Goal: Task Accomplishment & Management: Manage account settings

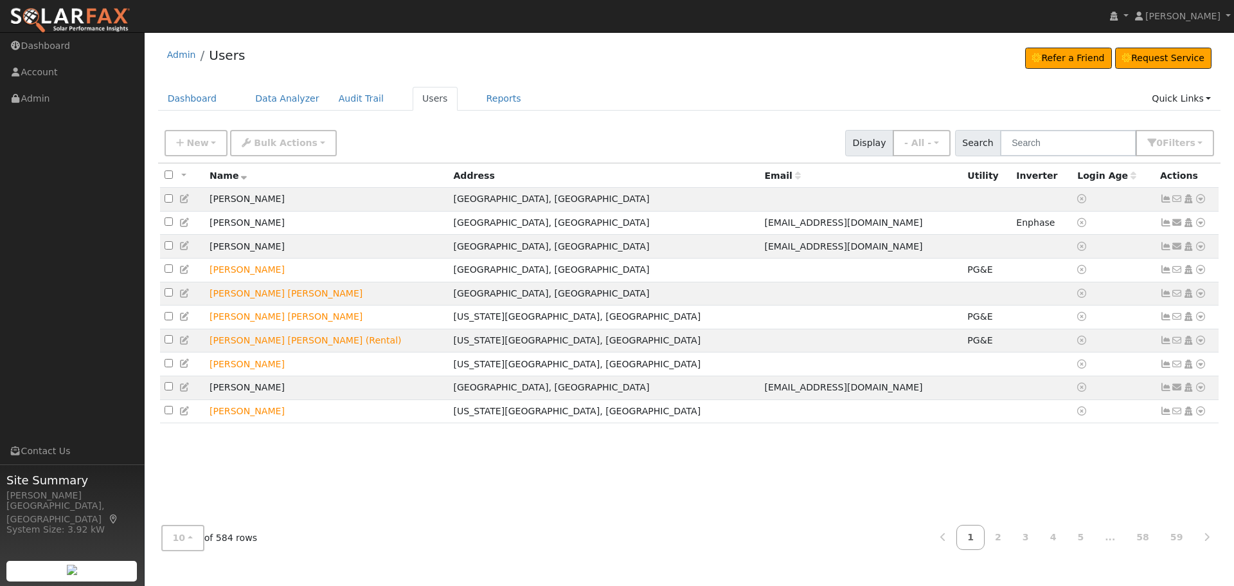
click at [1067, 158] on div "New Add User Quick Add Quick Connect Quick Convert Lead Bulk Actions Send Email…" at bounding box center [689, 142] width 1063 height 39
click at [1061, 148] on input "text" at bounding box center [1068, 143] width 136 height 26
click at [1191, 143] on span "s" at bounding box center [1192, 143] width 5 height 10
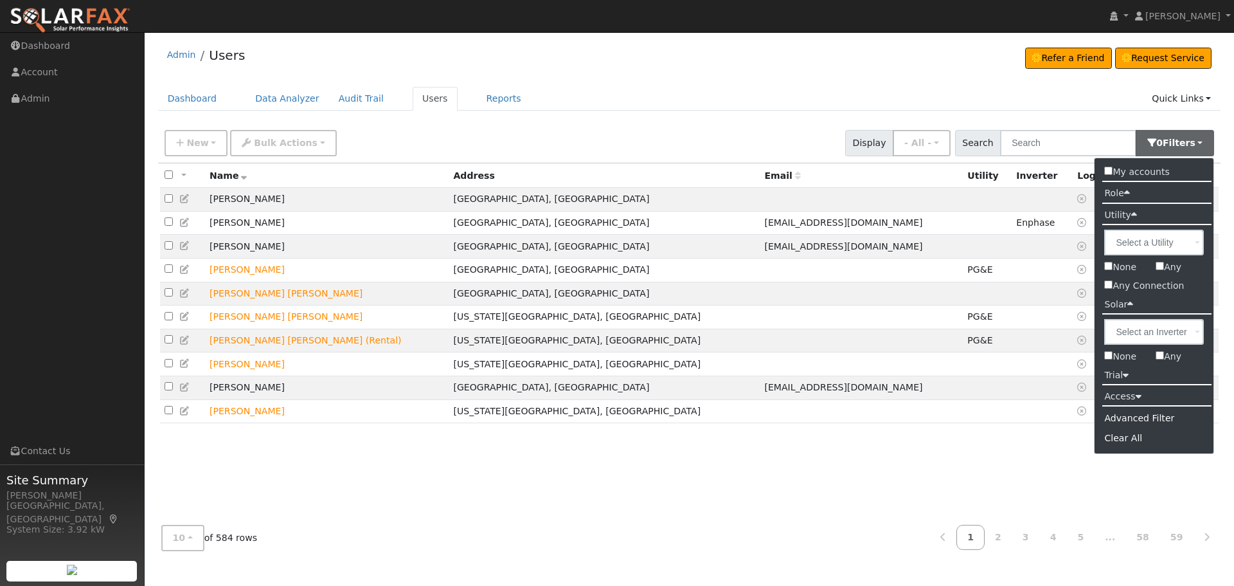
click at [1104, 174] on input "My accounts" at bounding box center [1108, 170] width 8 height 8
checkbox input "true"
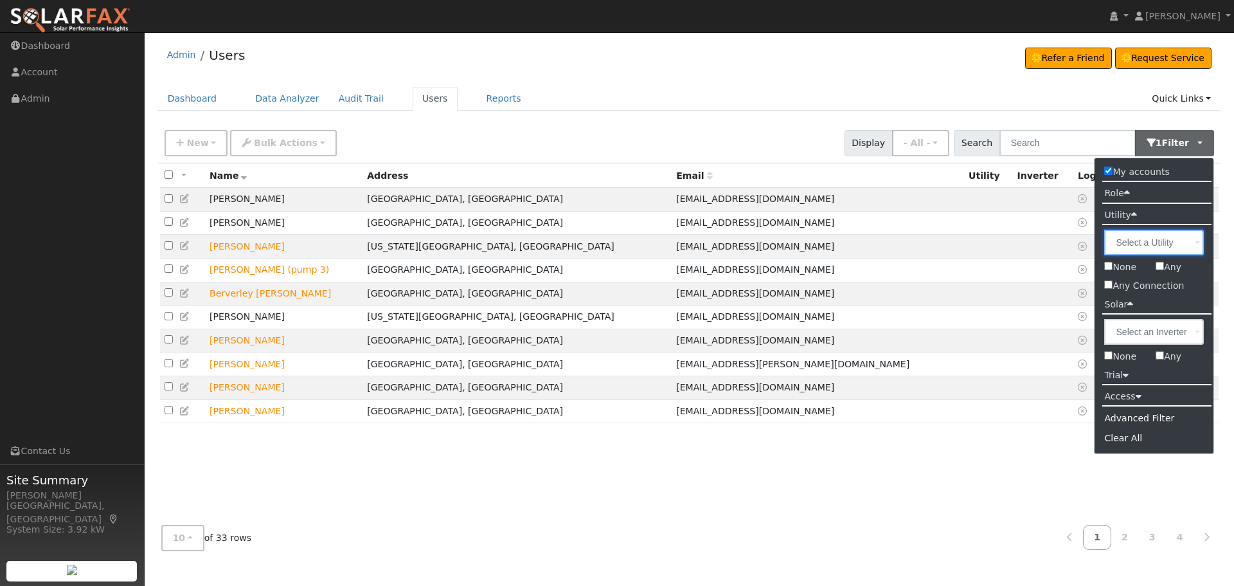
click at [1169, 238] on input "text" at bounding box center [1154, 242] width 100 height 26
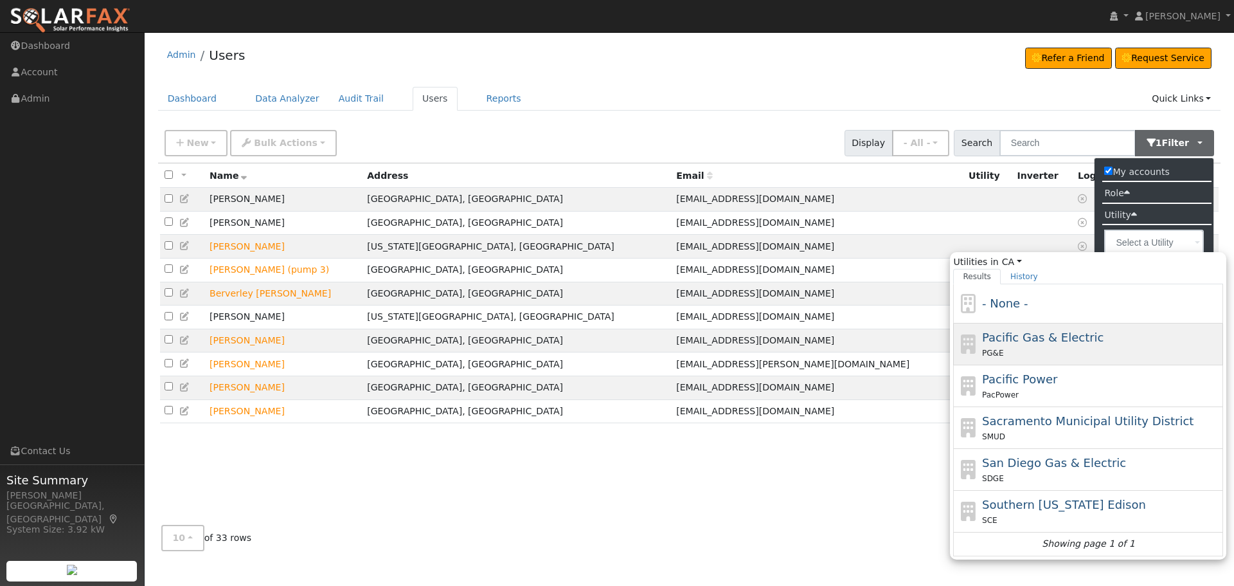
click at [1036, 330] on span "Pacific Gas & Electric" at bounding box center [1042, 336] width 121 height 13
click at [0, 0] on input "Utilities in [GEOGRAPHIC_DATA] All States AL AK AZ AR CA CO [GEOGRAPHIC_DATA] D…" at bounding box center [0, 0] width 0 height 0
type input "Pacific Gas & Electric"
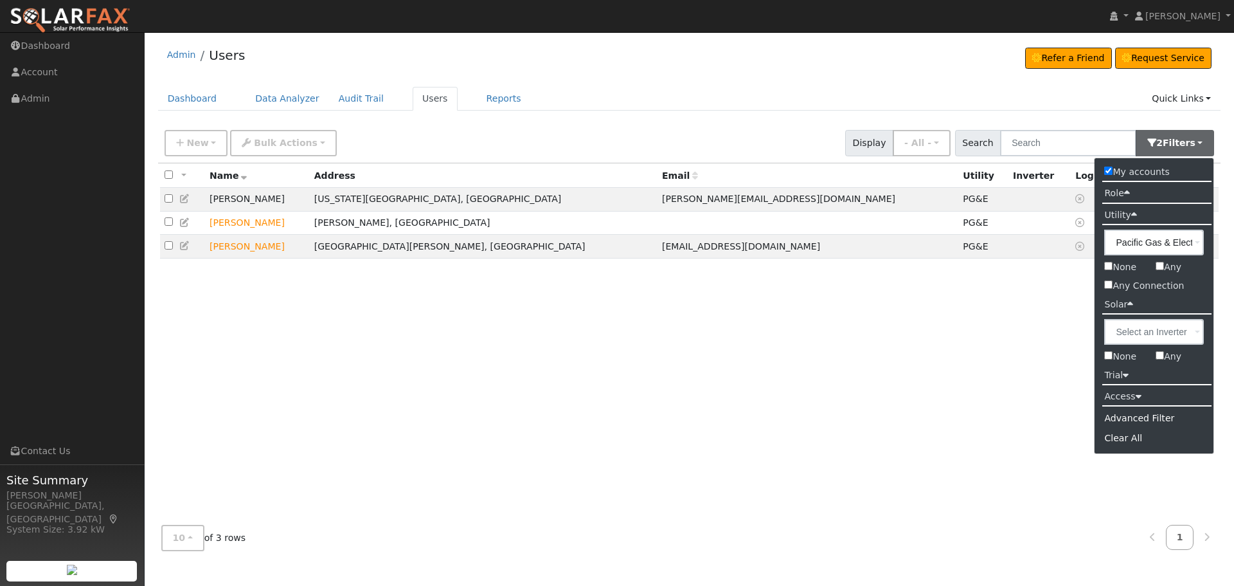
click at [834, 408] on div "All None All on page None on page Name Address Email Utility Inverter Login Age…" at bounding box center [689, 339] width 1063 height 352
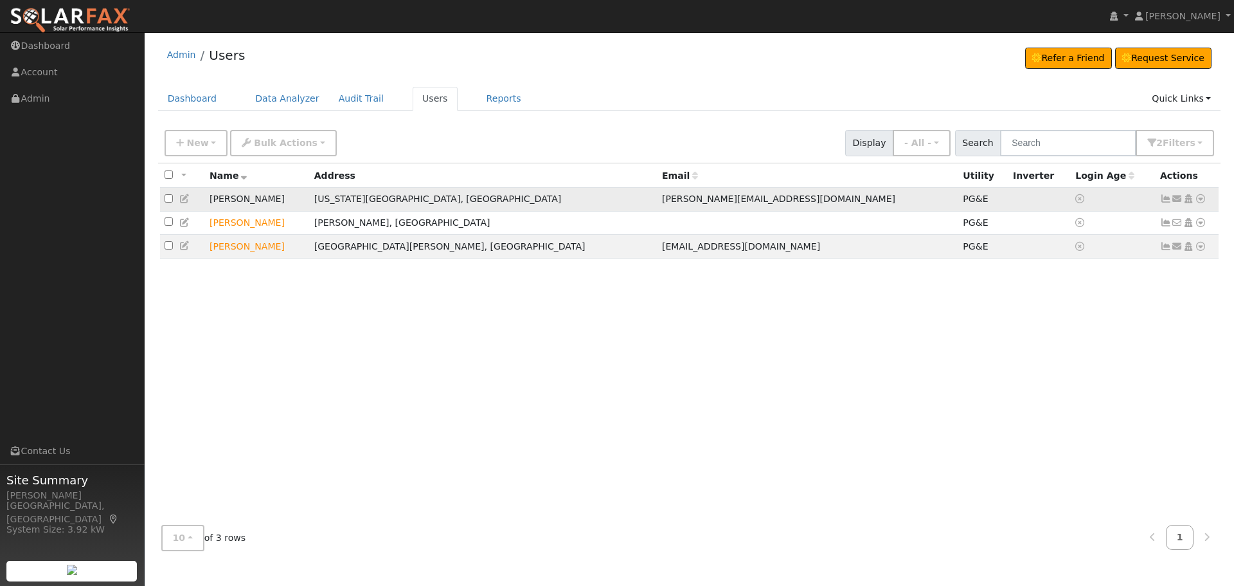
click at [1198, 201] on icon at bounding box center [1201, 198] width 12 height 9
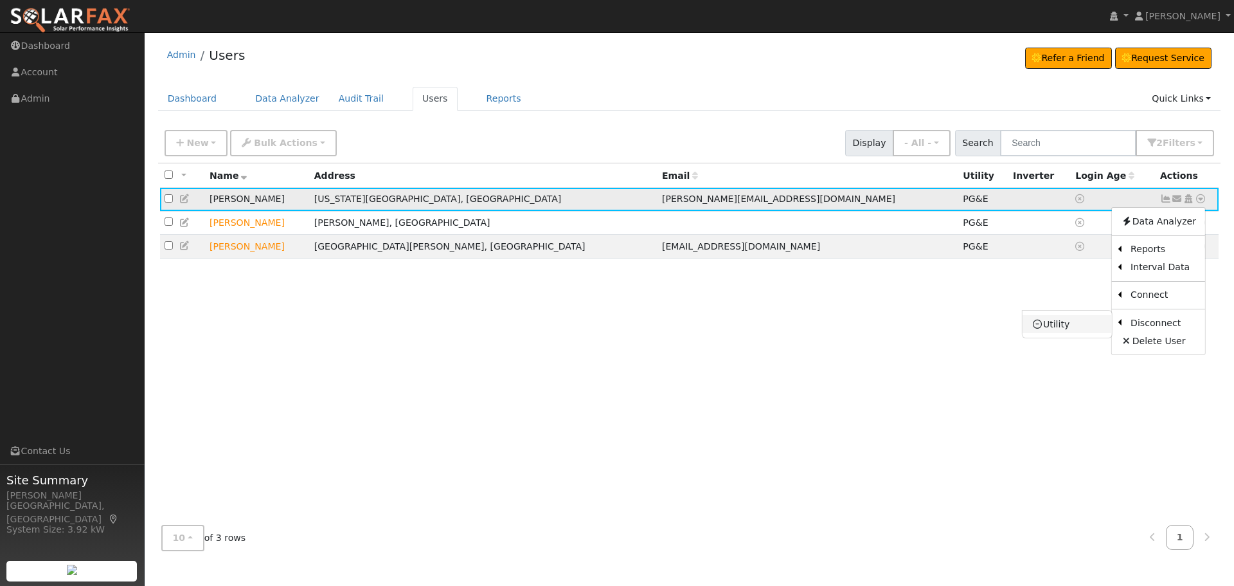
click at [1070, 326] on link "Utility" at bounding box center [1067, 324] width 89 height 18
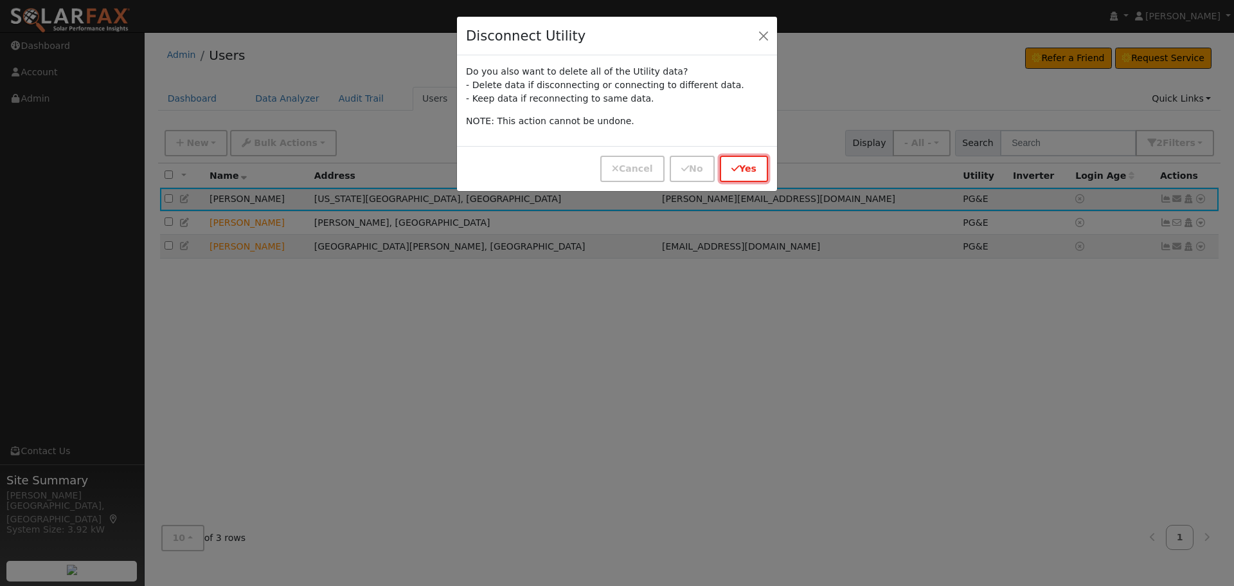
click at [739, 177] on button "Yes" at bounding box center [744, 169] width 48 height 26
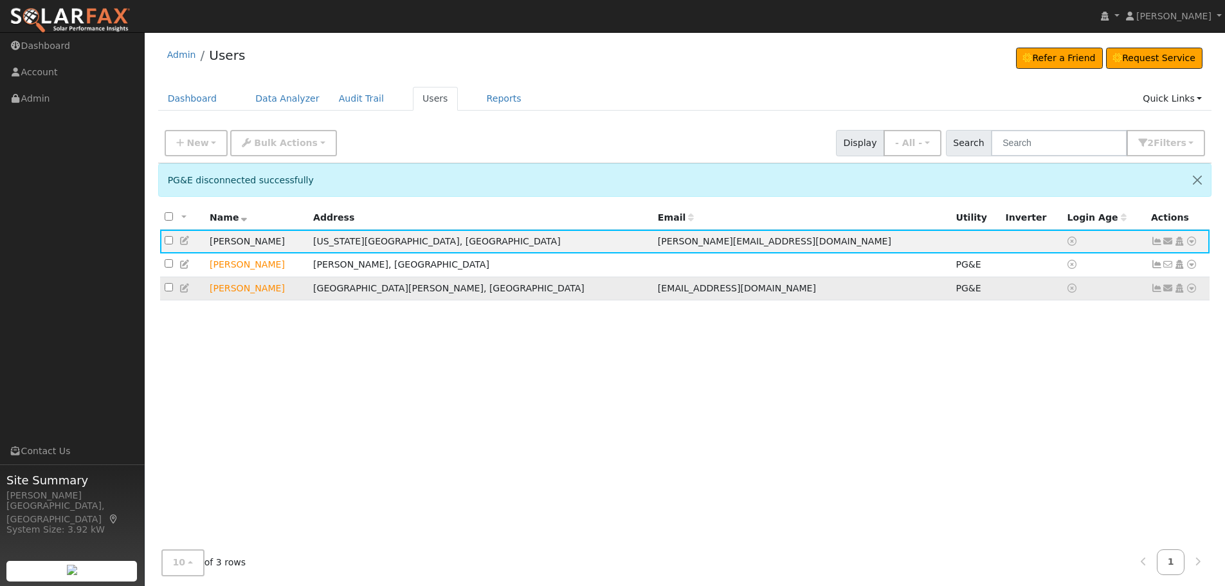
click at [1192, 292] on icon at bounding box center [1191, 287] width 12 height 9
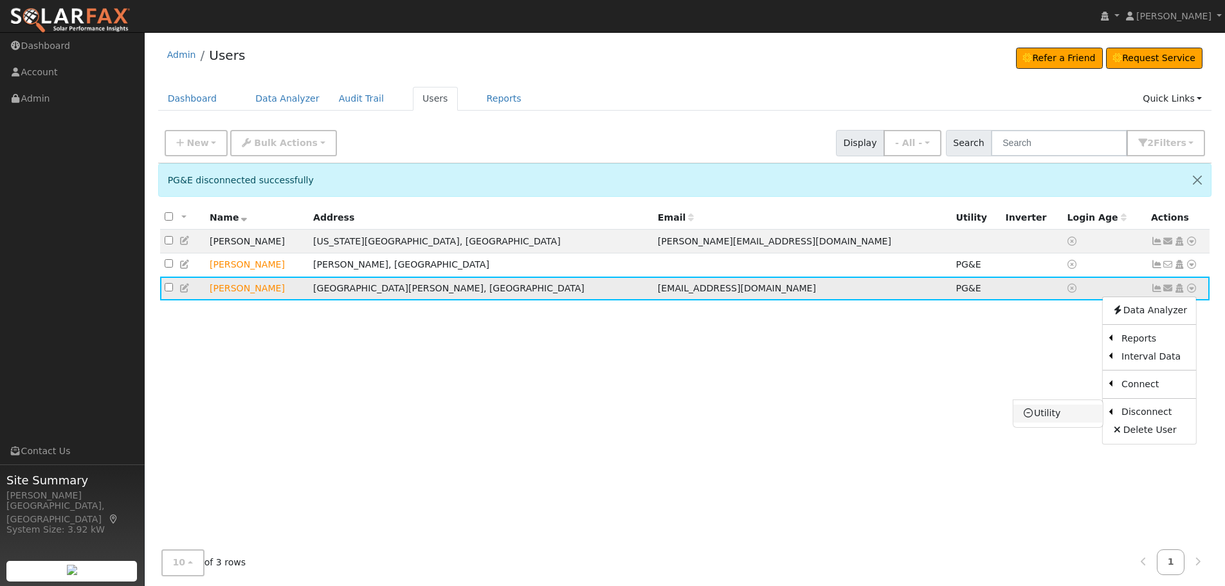
click at [1059, 413] on link "Utility" at bounding box center [1057, 413] width 89 height 18
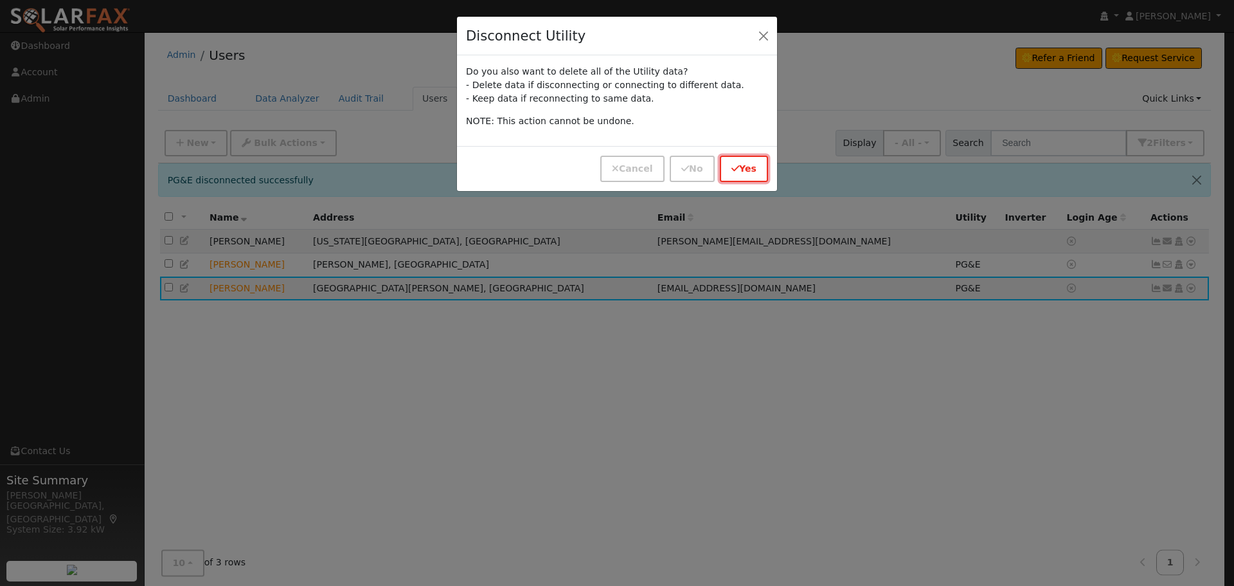
click at [737, 180] on button "Yes" at bounding box center [744, 169] width 48 height 26
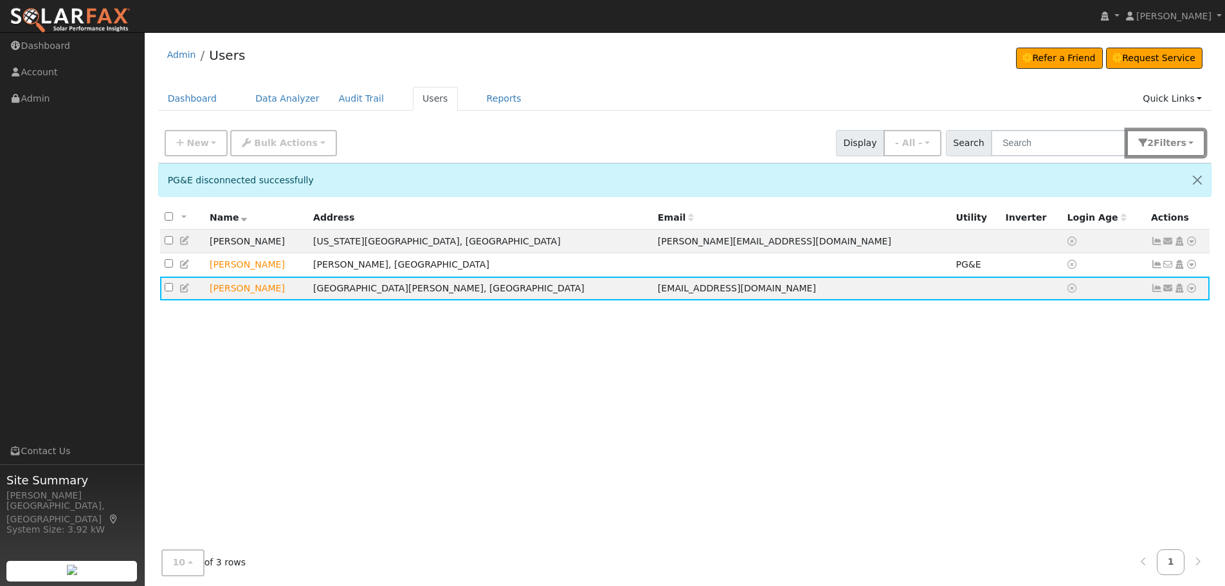
click at [1177, 145] on span "Filter s" at bounding box center [1169, 143] width 33 height 10
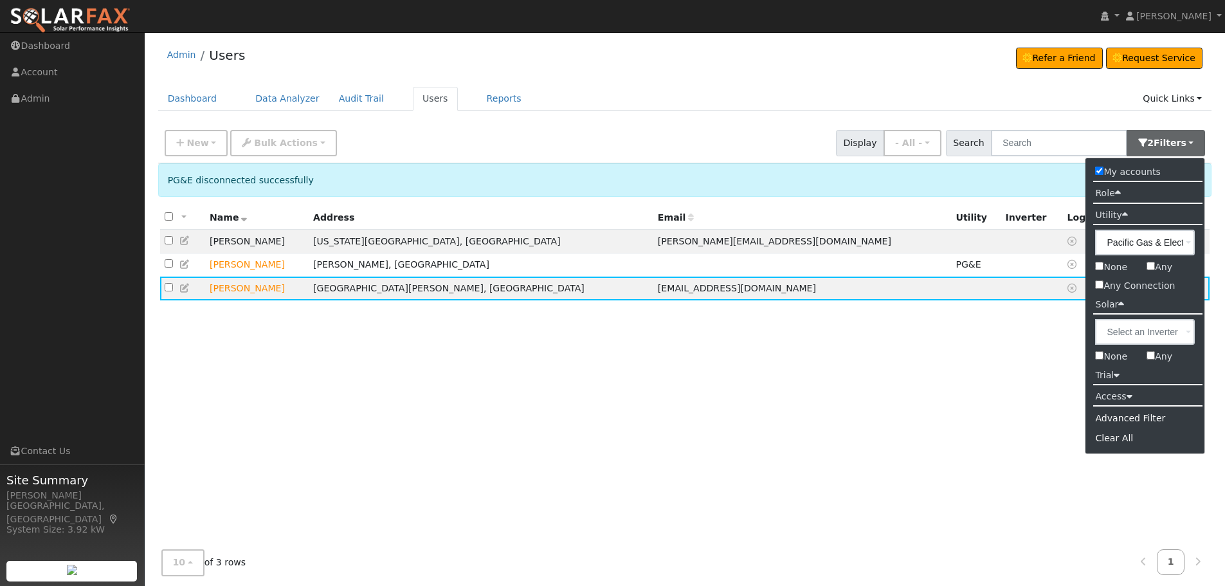
click at [925, 418] on div "All None All on page None on page Name Address Email Utility Inverter Login Age…" at bounding box center [685, 382] width 1054 height 352
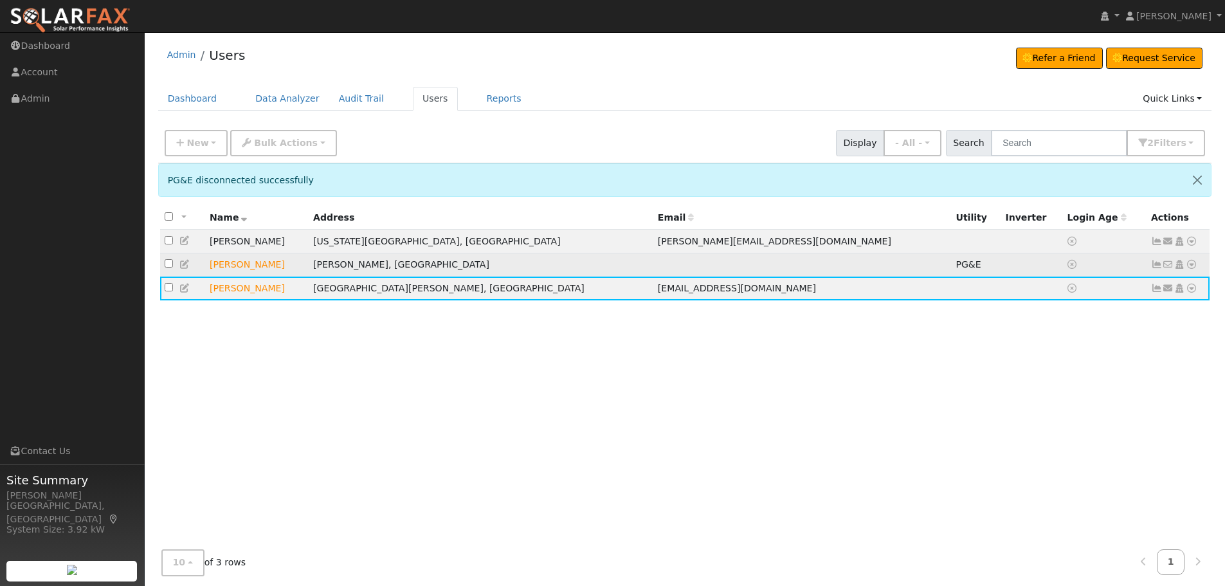
click at [1192, 267] on icon at bounding box center [1191, 264] width 12 height 9
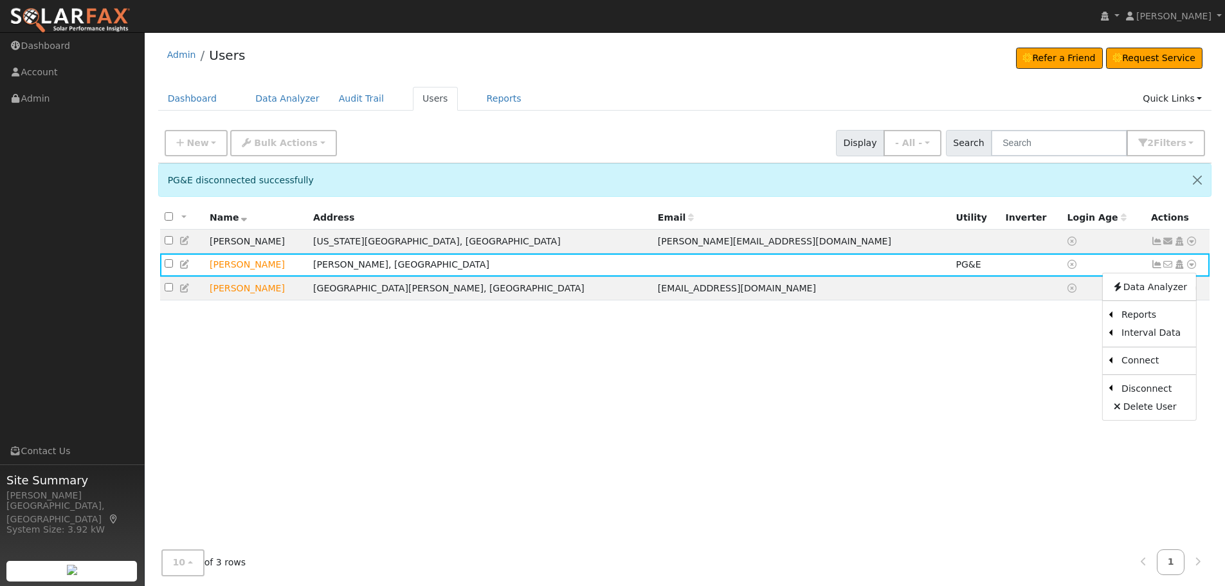
click at [877, 391] on div "All None All on page None on page Name Address Email Utility Inverter Login Age…" at bounding box center [685, 382] width 1054 height 352
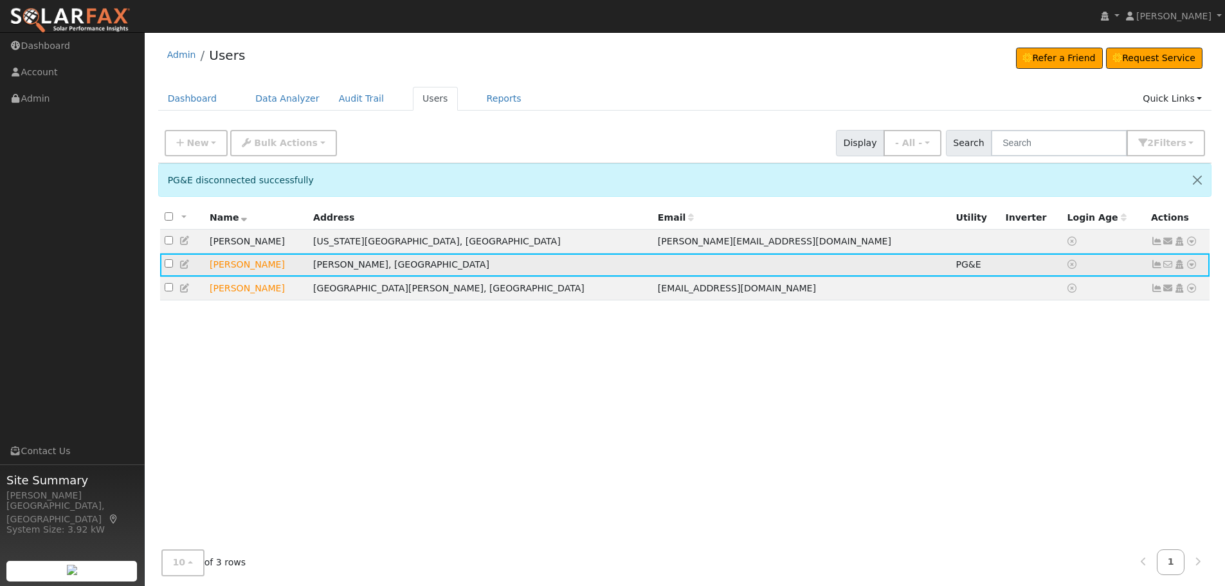
click at [1192, 265] on icon at bounding box center [1191, 264] width 12 height 9
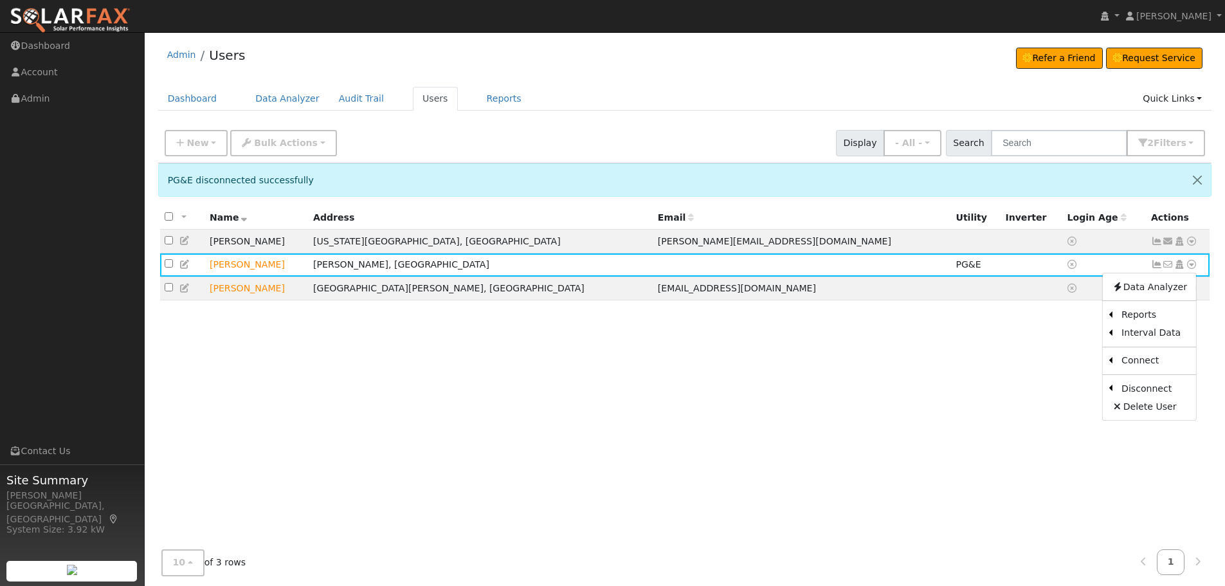
click at [770, 427] on div "All None All on page None on page Name Address Email Utility Inverter Login Age…" at bounding box center [685, 382] width 1054 height 352
